Goal: Information Seeking & Learning: Learn about a topic

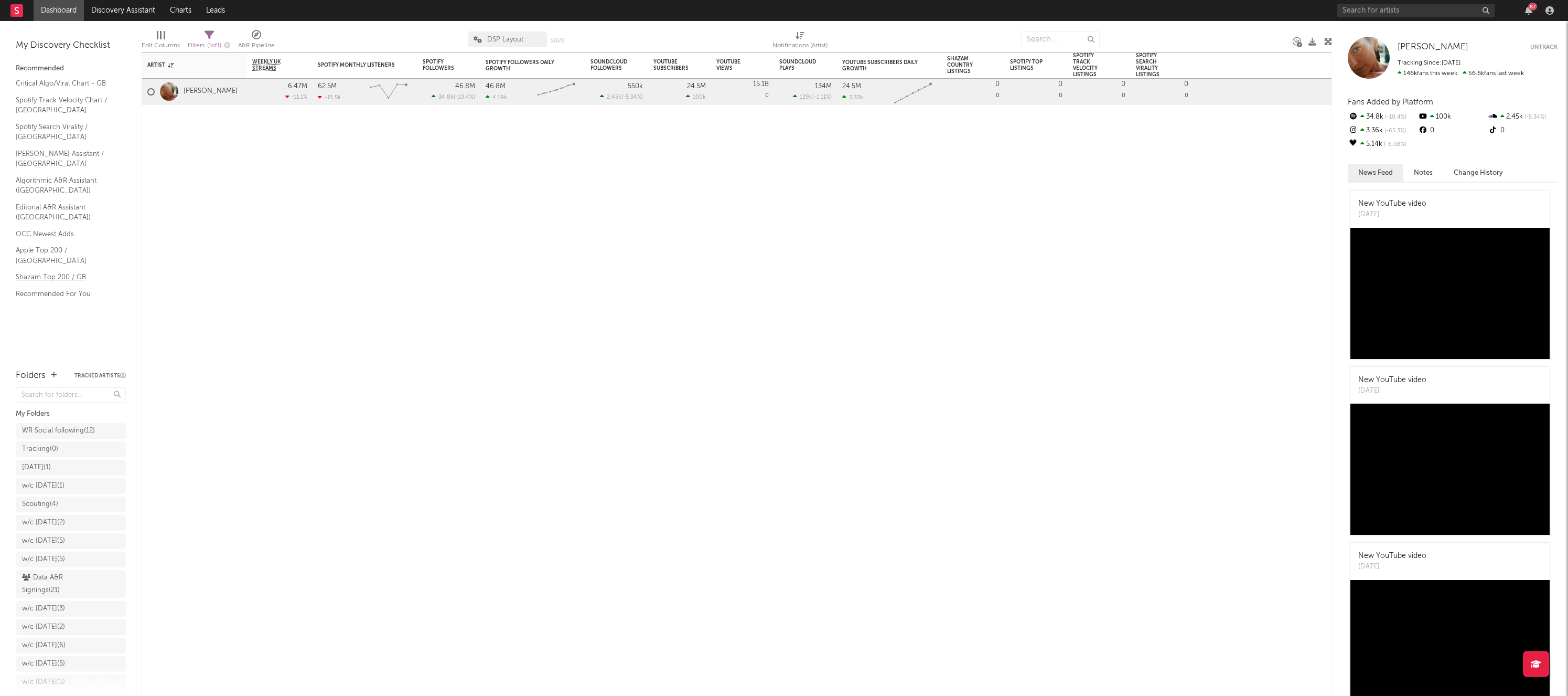
click at [20, 272] on link "Shazam Top 200 / GB" at bounding box center [66, 278] width 100 height 12
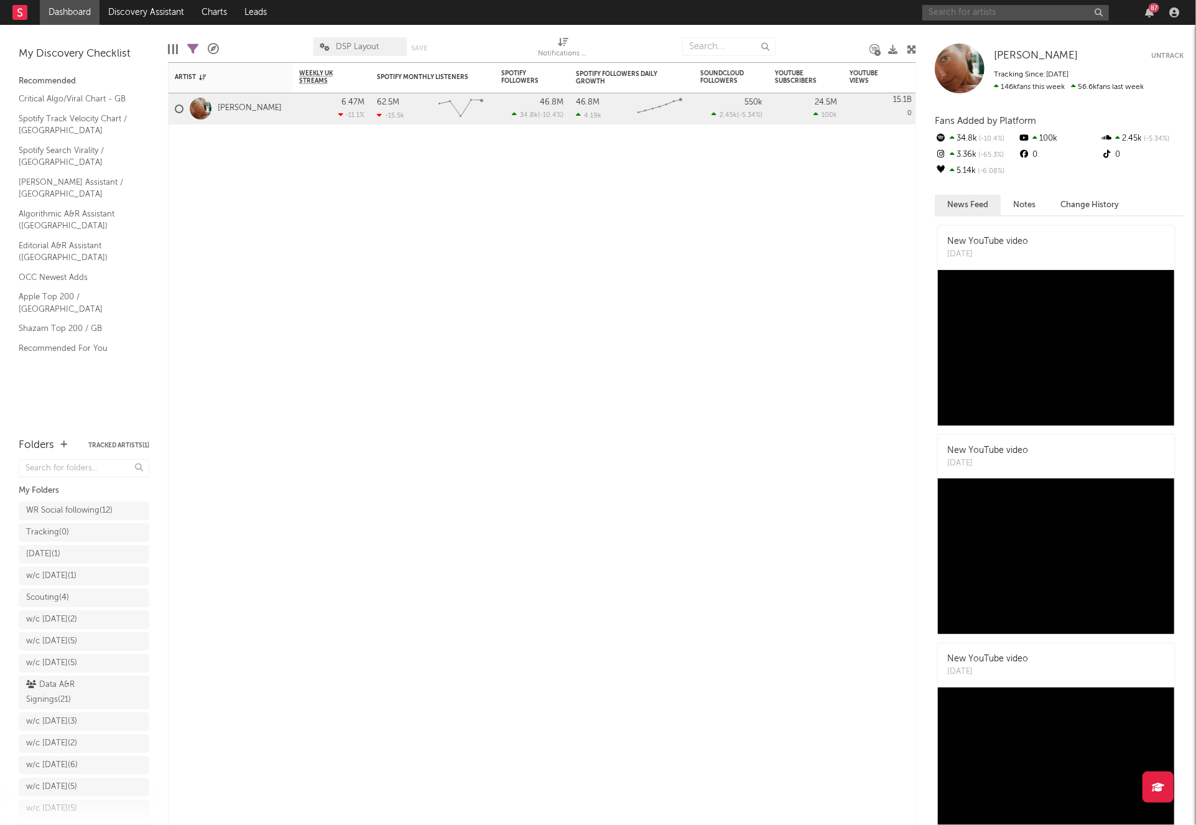
click at [964, 17] on input "text" at bounding box center [1015, 13] width 187 height 16
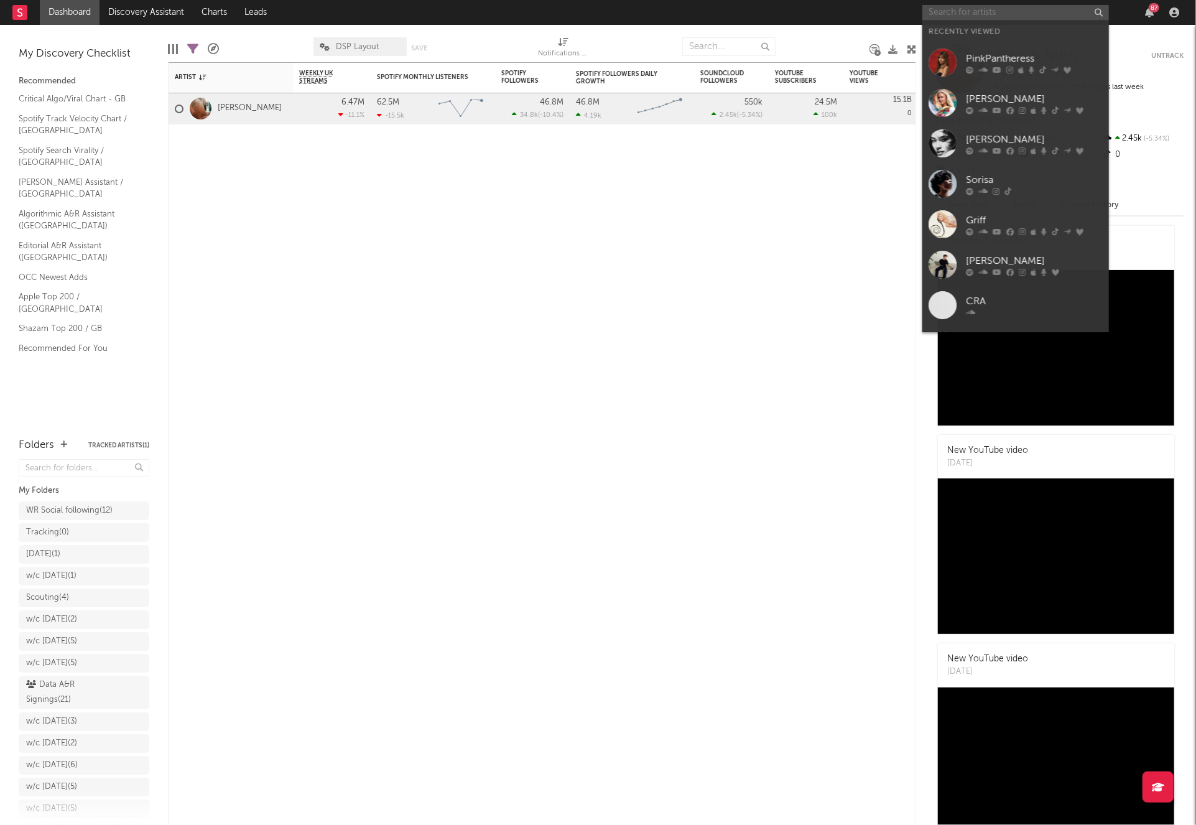
paste input "[URL][DOMAIN_NAME]"
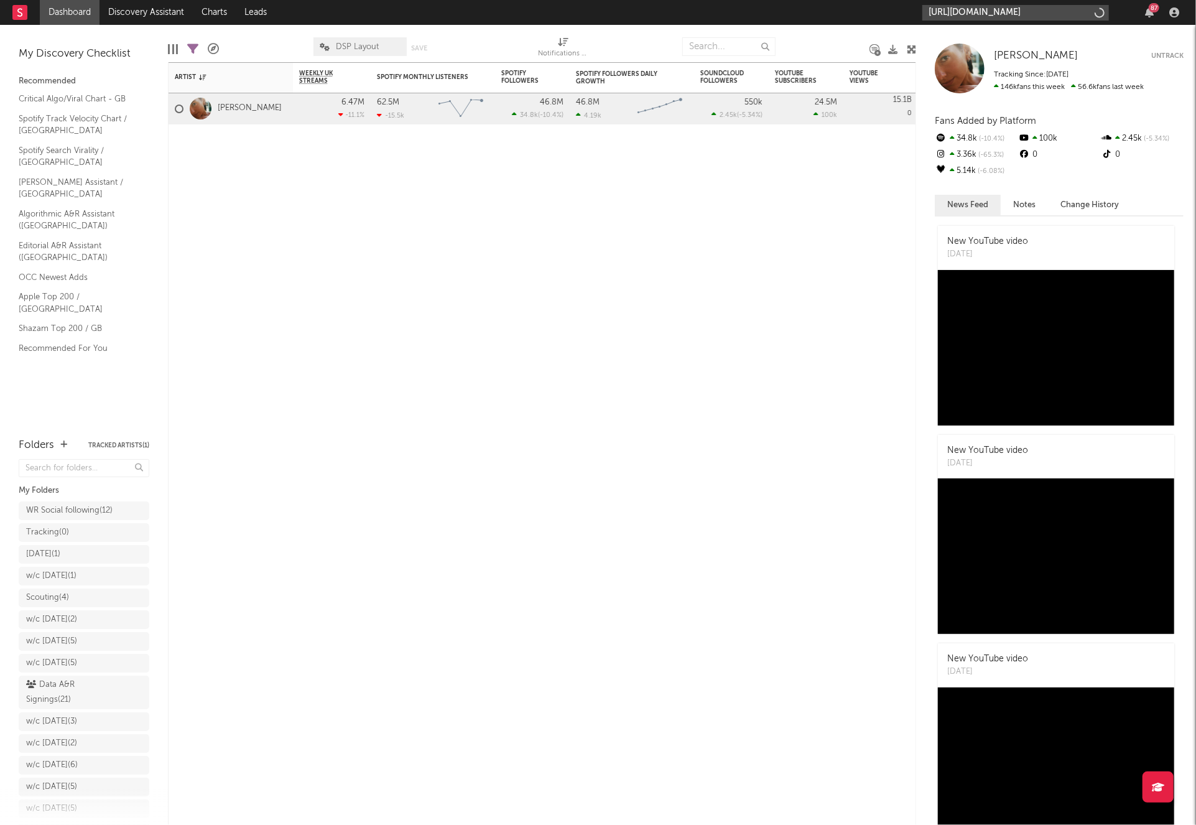
type input "[URL][DOMAIN_NAME]"
click at [958, 21] on div "[URL][DOMAIN_NAME] 87" at bounding box center [1052, 12] width 261 height 25
click at [960, 11] on input "[URL][DOMAIN_NAME]" at bounding box center [1015, 13] width 187 height 16
click at [959, 11] on input "[URL][DOMAIN_NAME]" at bounding box center [1015, 13] width 187 height 16
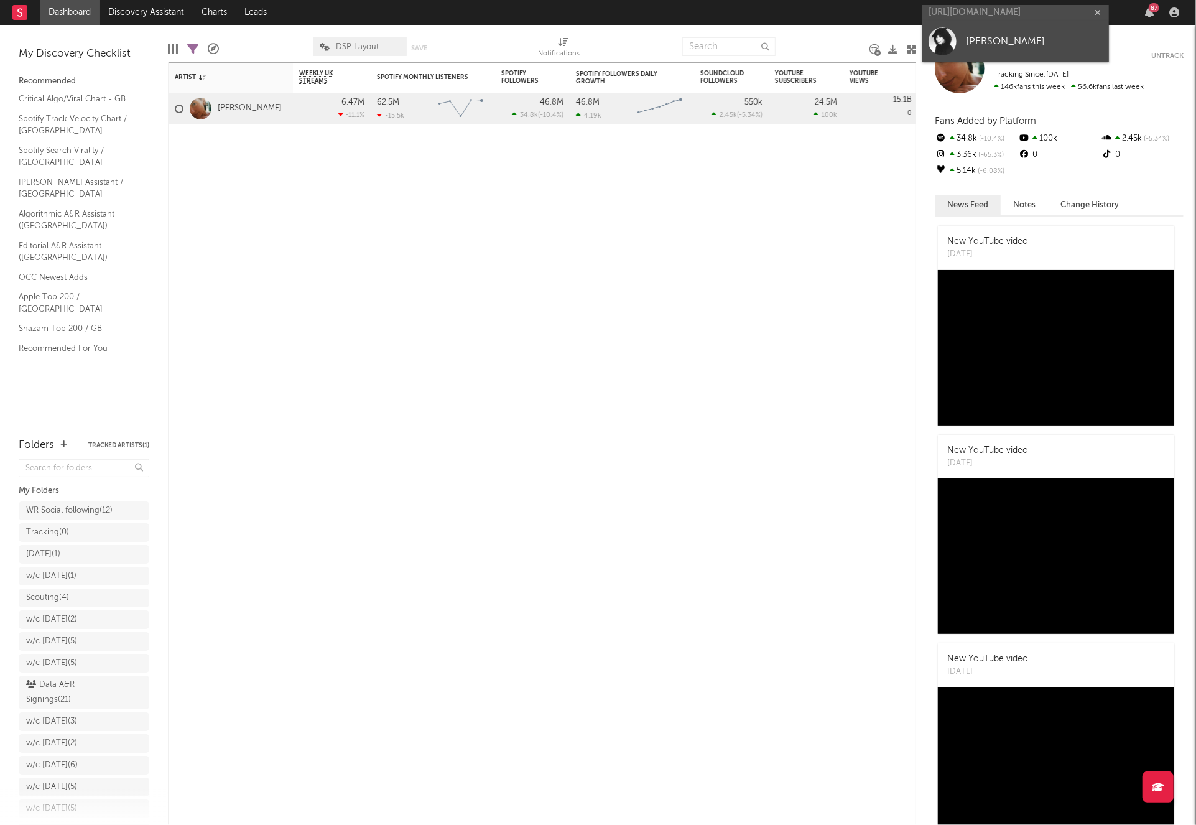
click at [965, 35] on link "[PERSON_NAME]" at bounding box center [1015, 41] width 187 height 40
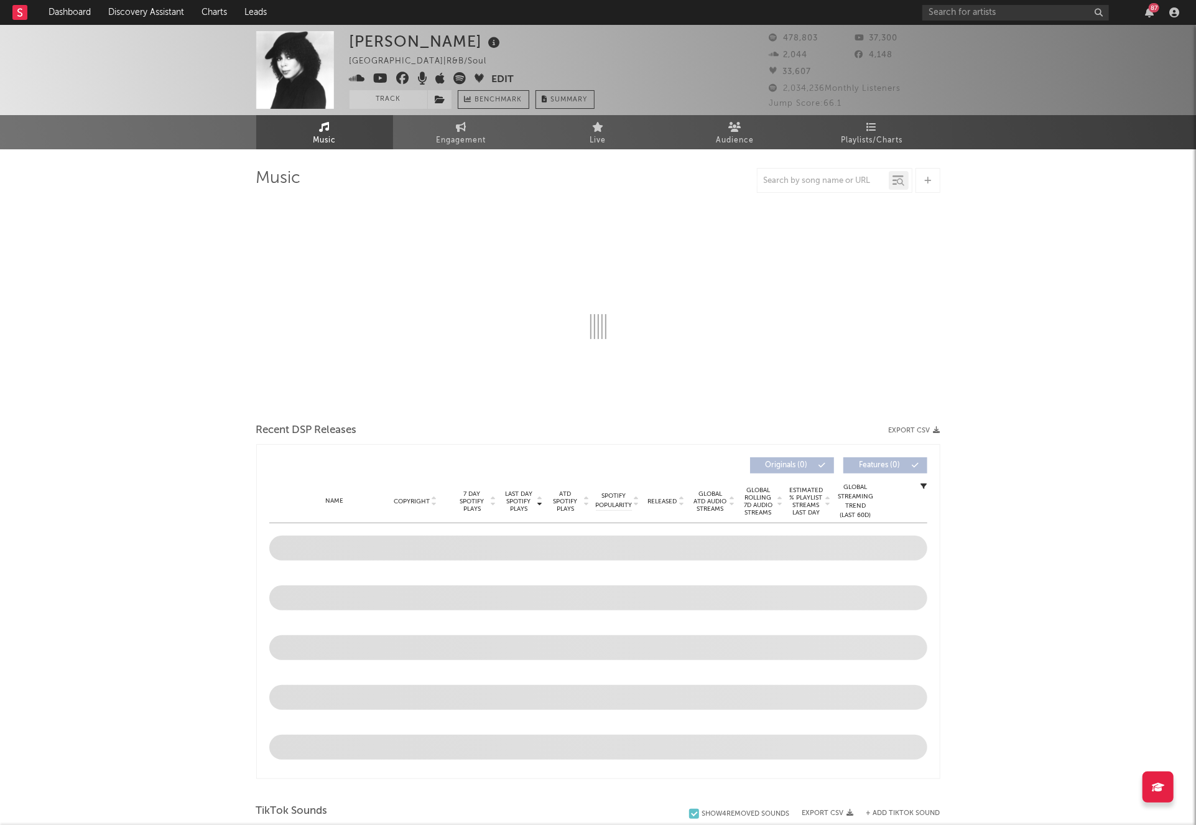
select select "6m"
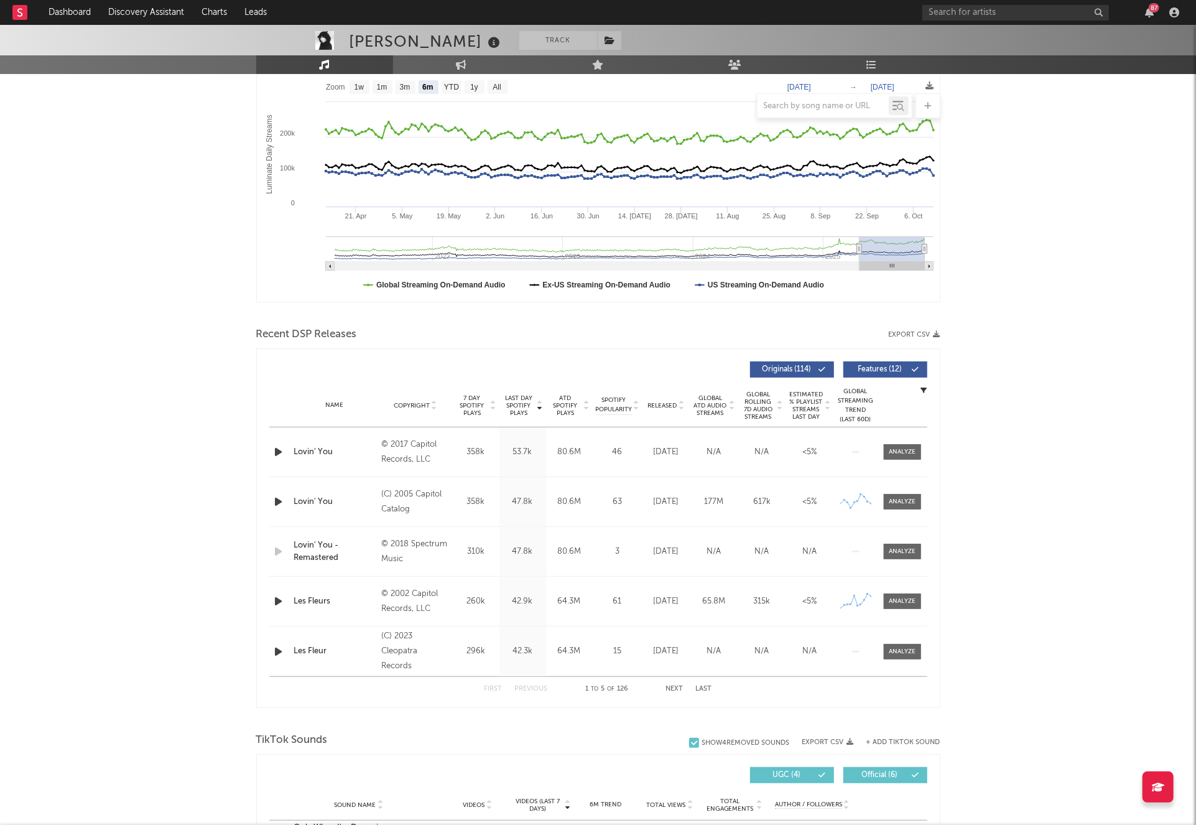
scroll to position [218, 0]
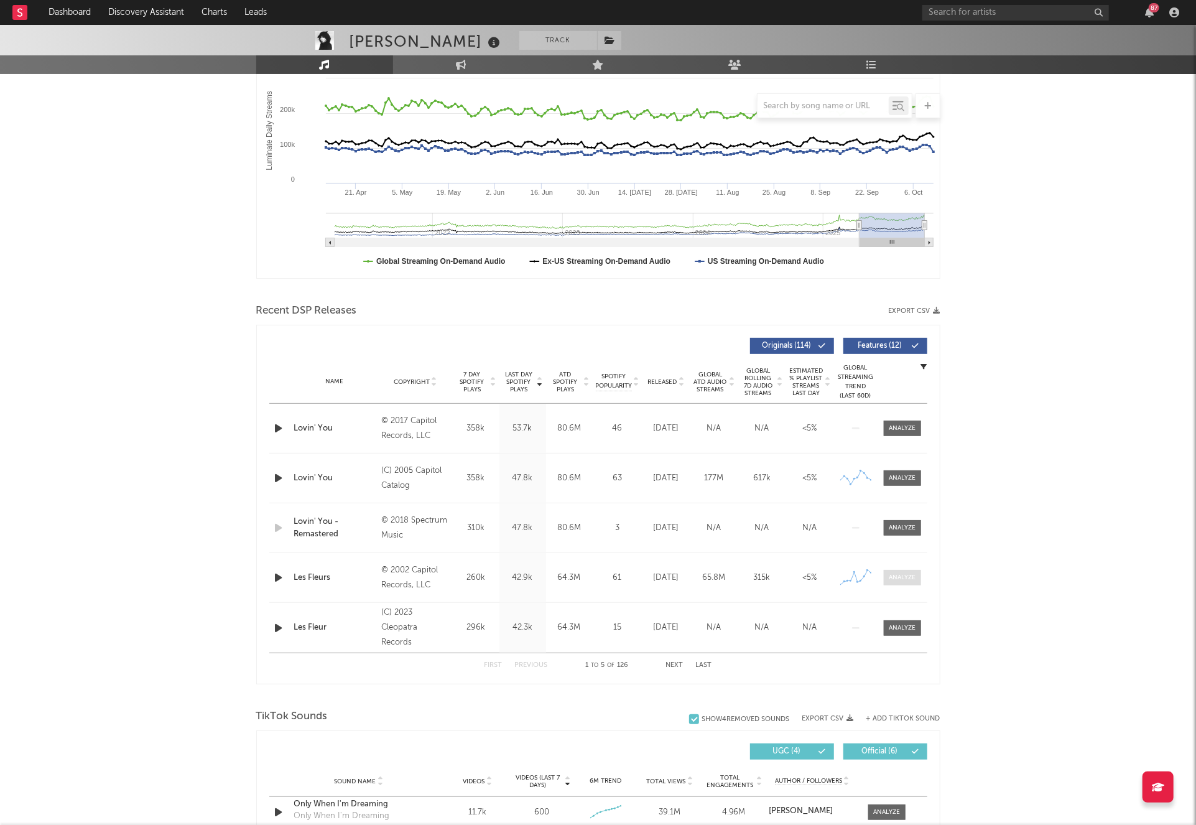
click at [908, 581] on div at bounding box center [902, 577] width 27 height 9
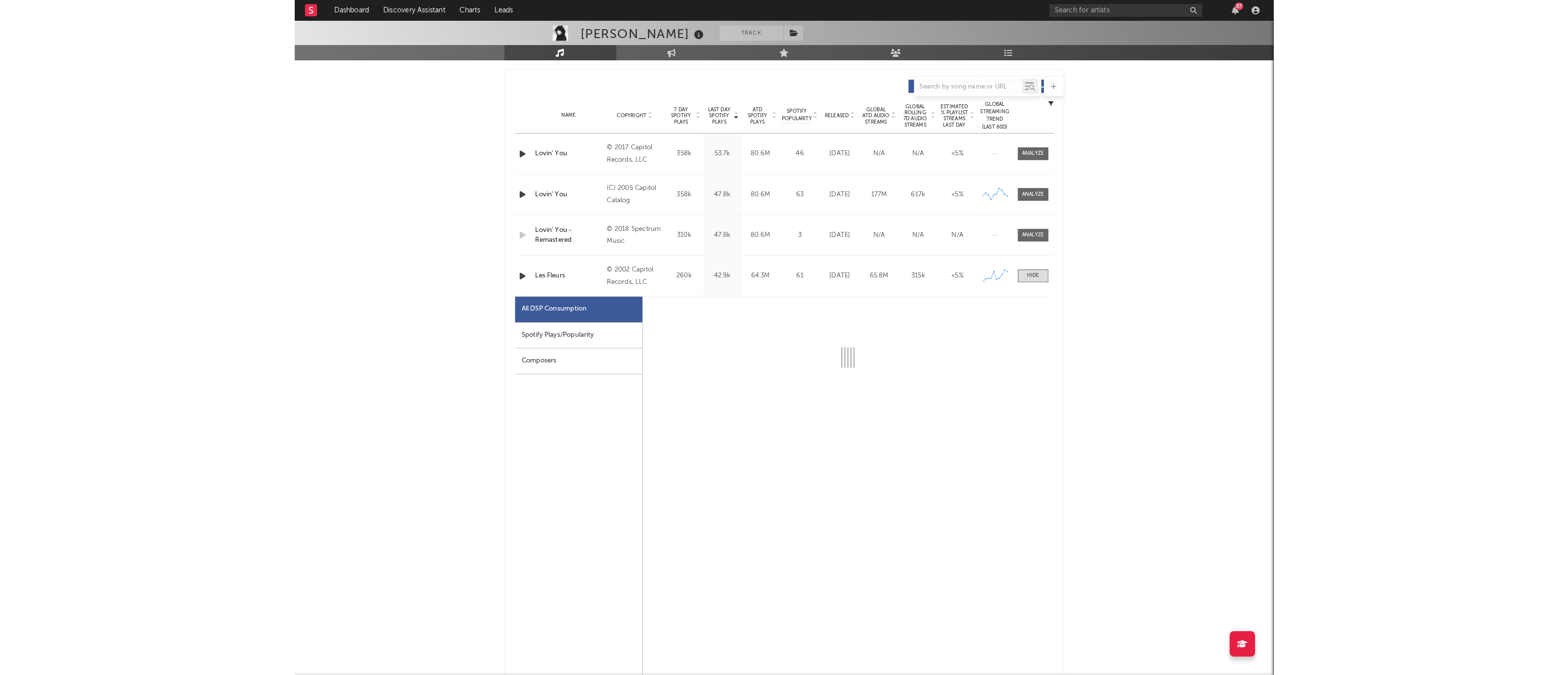
scroll to position [363, 0]
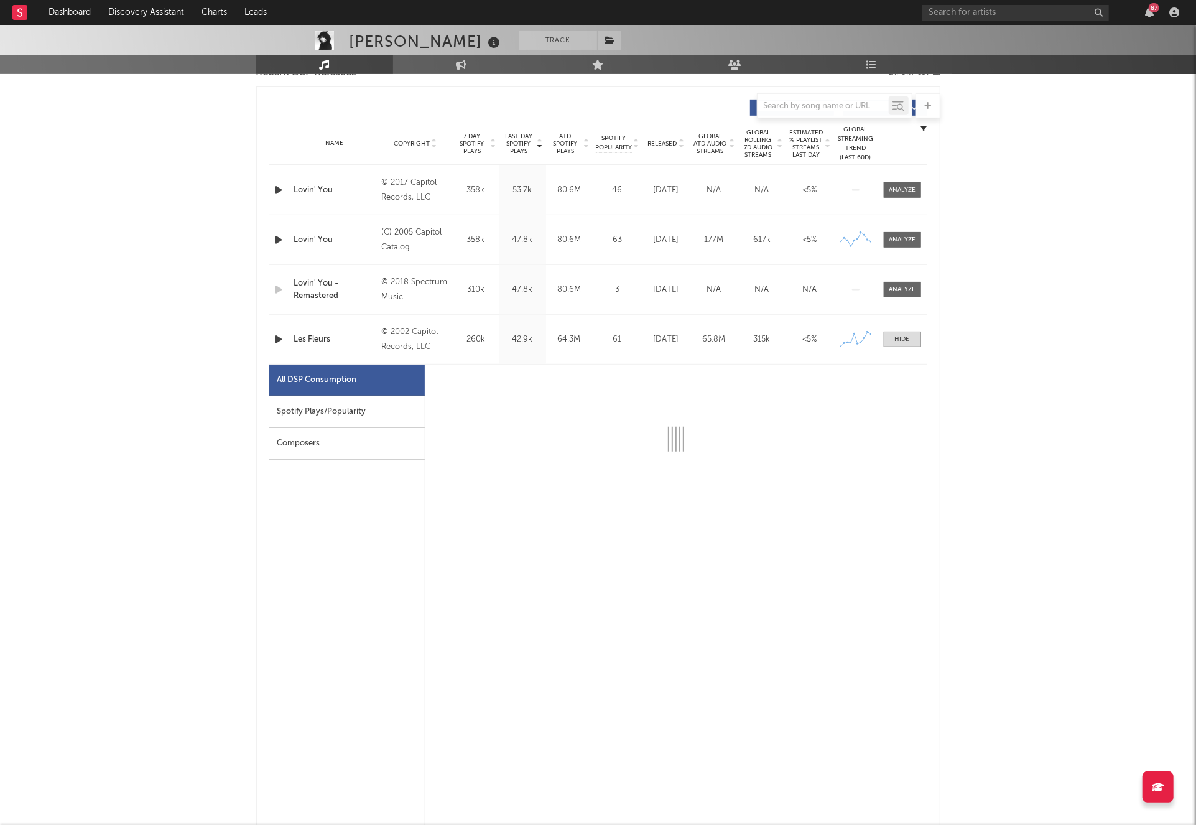
click at [368, 413] on div "Spotify Plays/Popularity" at bounding box center [346, 412] width 155 height 32
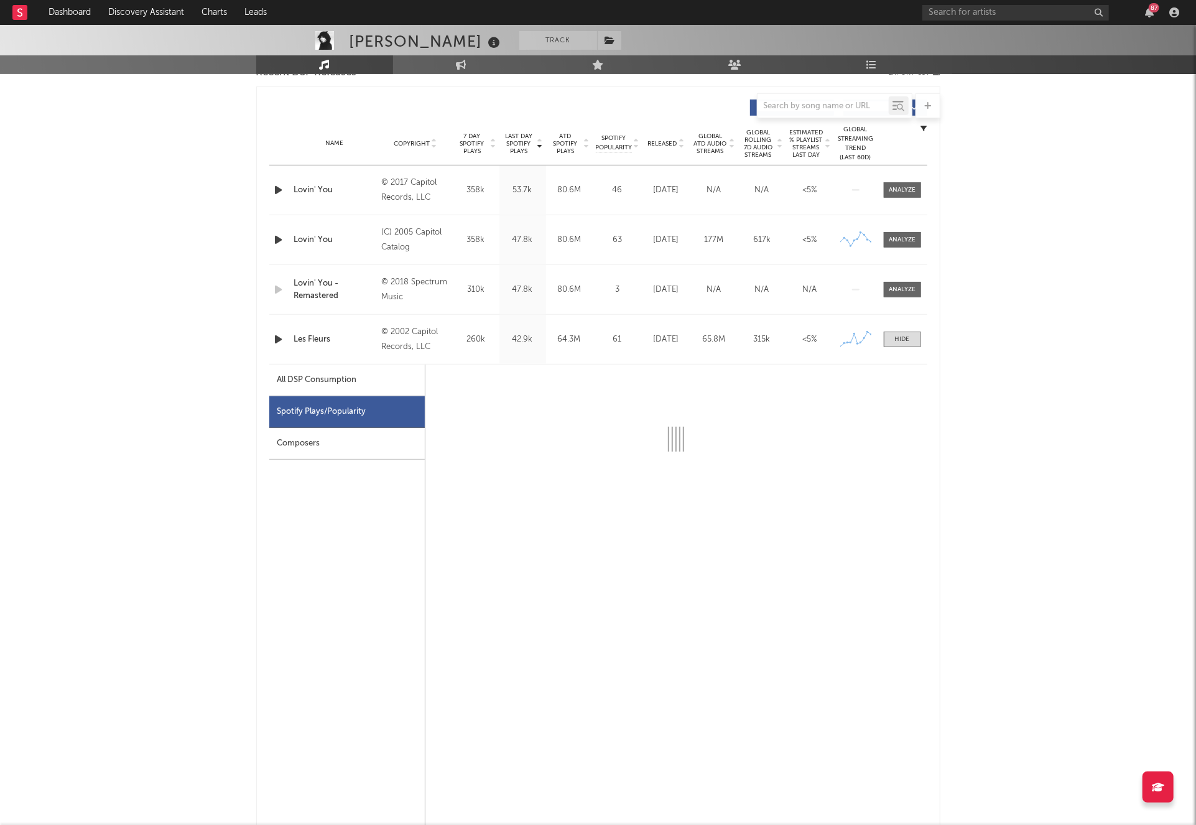
select select "6m"
select select "1w"
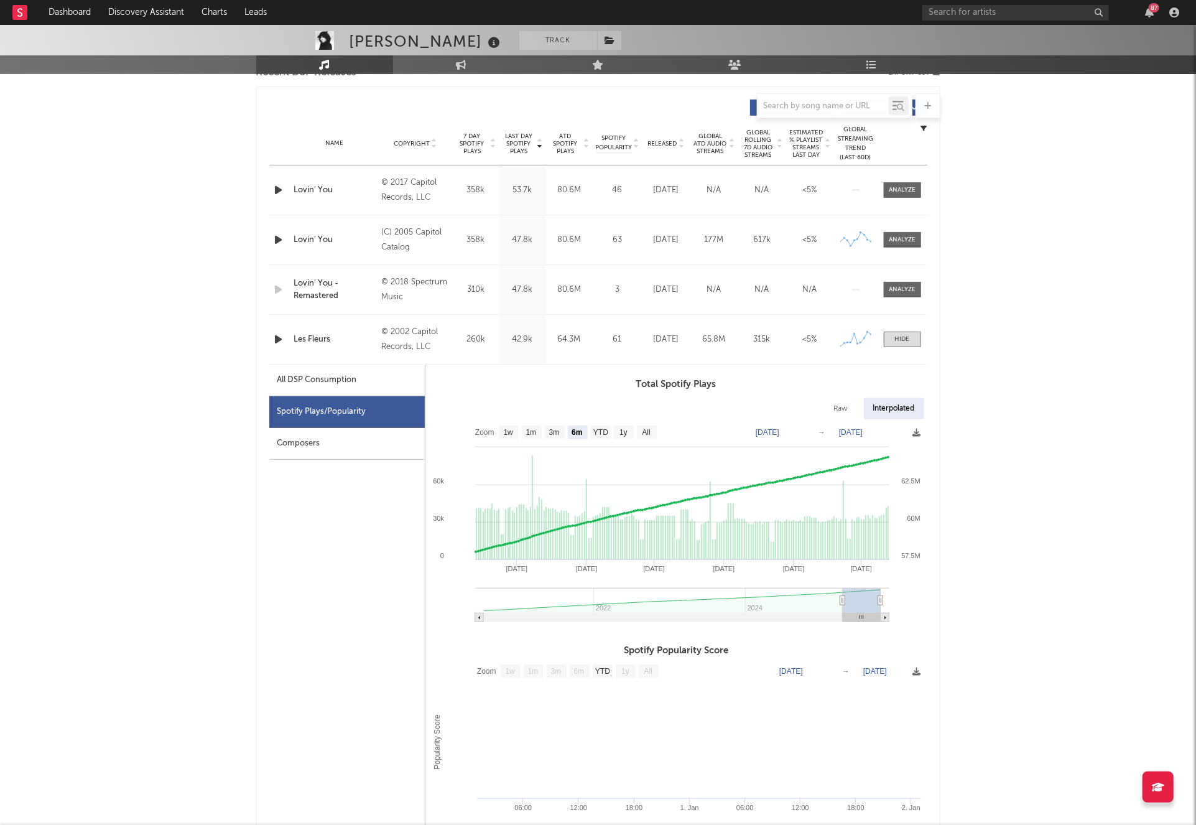
click at [358, 379] on div "All DSP Consumption" at bounding box center [346, 380] width 155 height 32
select select "6m"
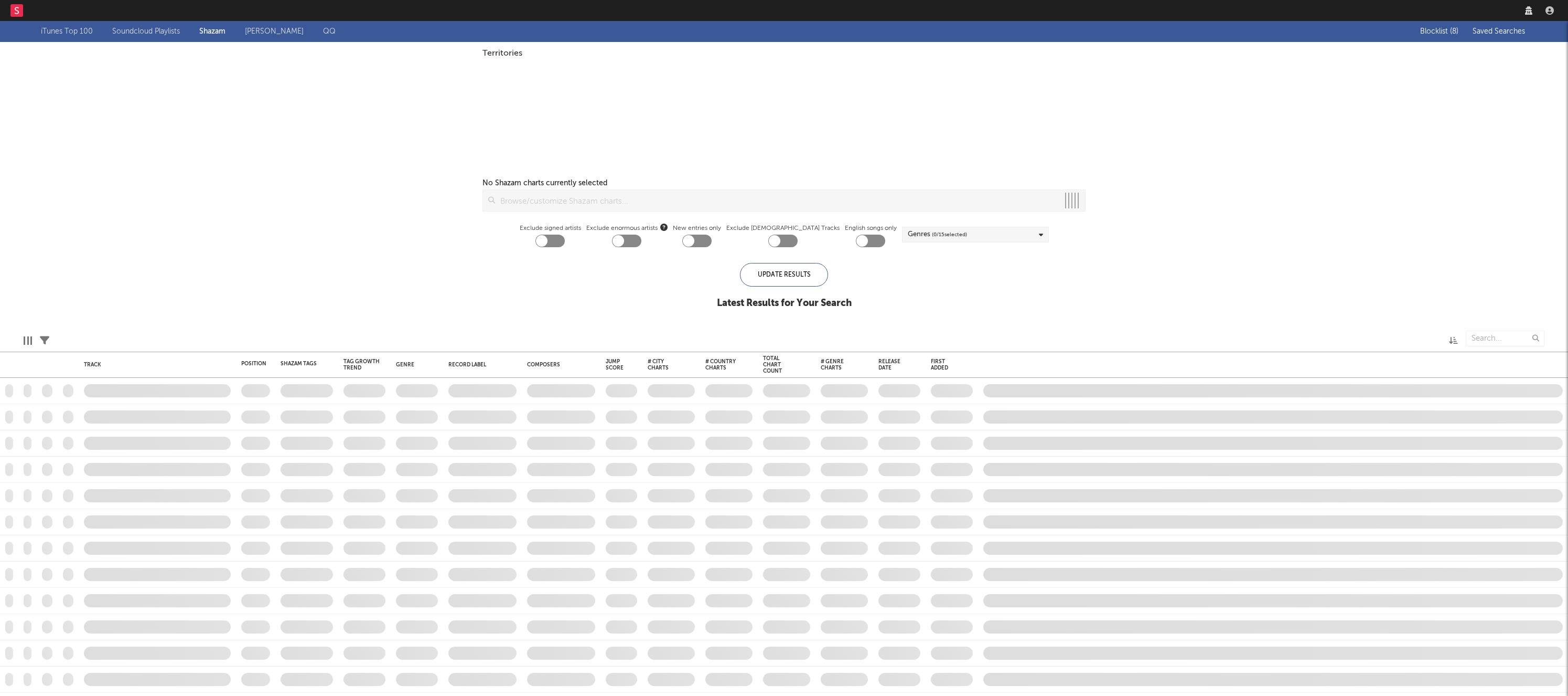
checkbox input "true"
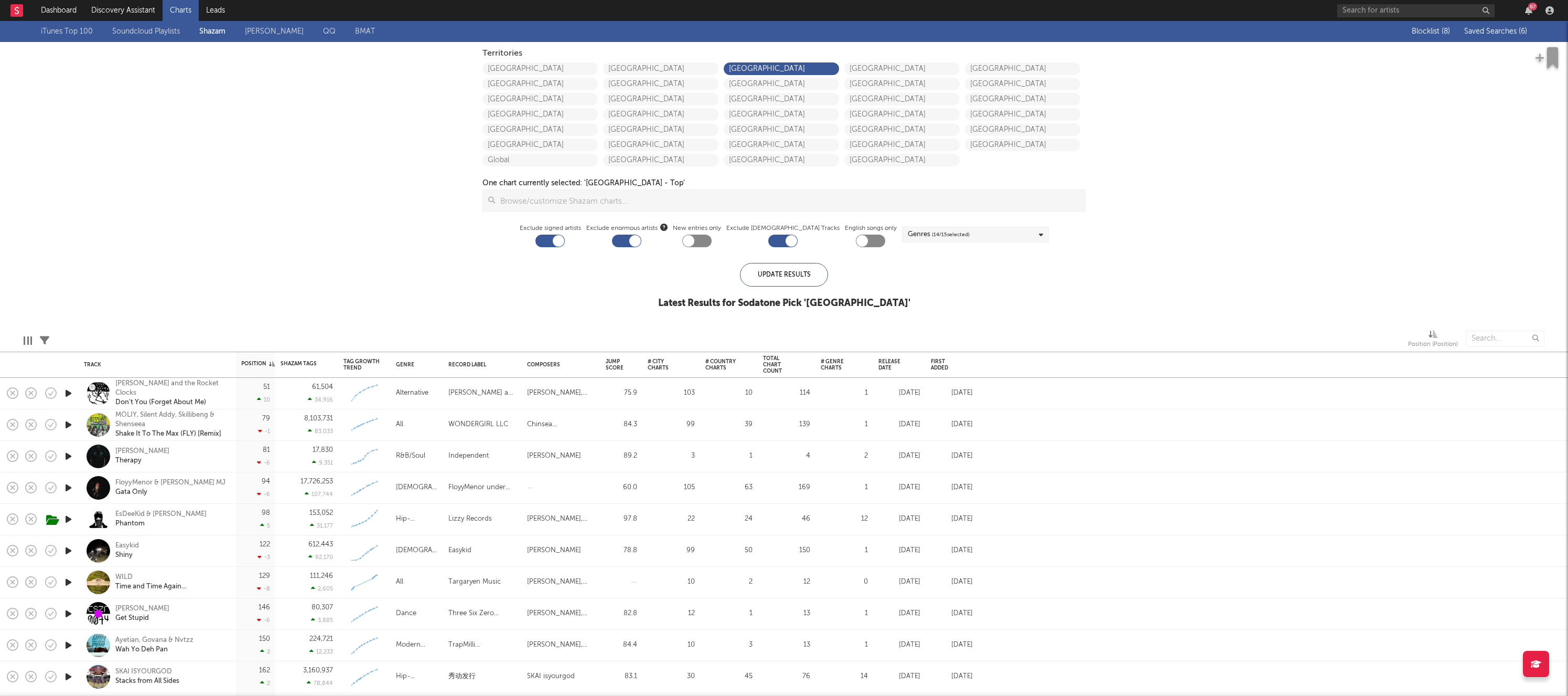
click at [1486, 28] on span "Saved Searches ( 6 )" at bounding box center [1495, 31] width 63 height 8
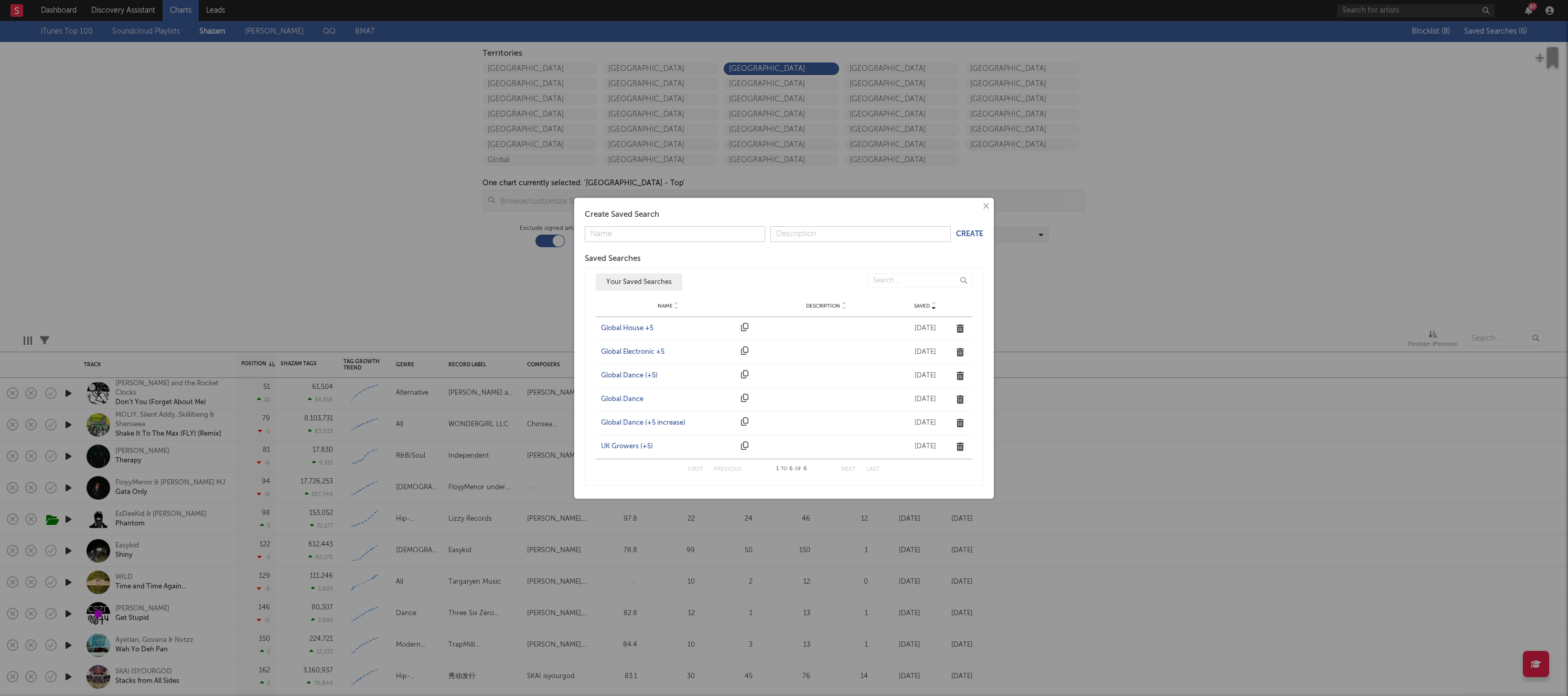
click at [633, 445] on div "UK Growers (+5)" at bounding box center [669, 446] width 135 height 10
